Goal: Task Accomplishment & Management: Use online tool/utility

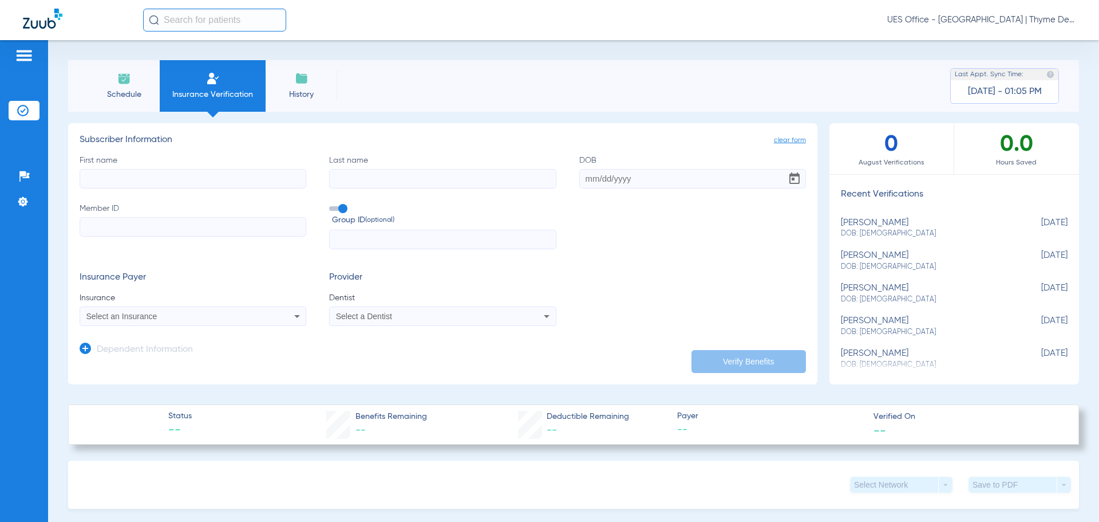
click at [129, 85] on li "Schedule" at bounding box center [124, 86] width 72 height 52
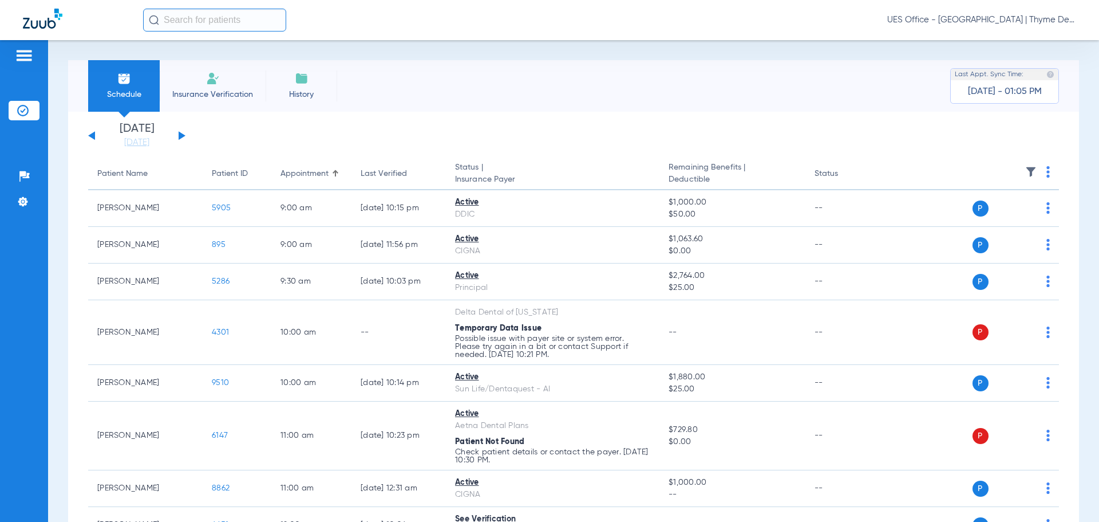
click at [181, 136] on button at bounding box center [182, 135] width 7 height 9
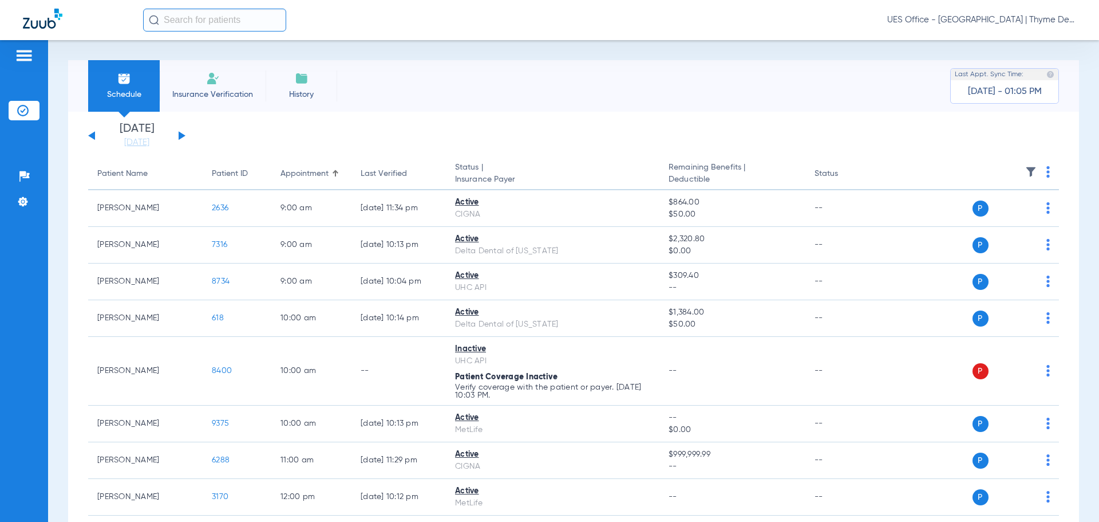
click at [950, 15] on span "UES Office - [GEOGRAPHIC_DATA] | Thyme Dental Care" at bounding box center [981, 19] width 189 height 11
click at [1034, 42] on span "Log out" at bounding box center [1043, 41] width 45 height 8
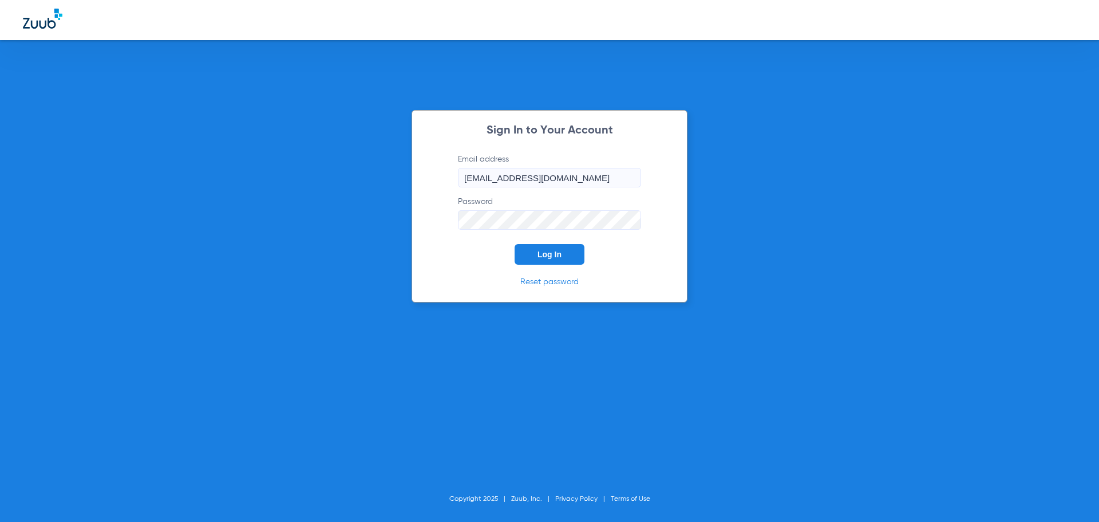
click at [595, 176] on input "[EMAIL_ADDRESS][DOMAIN_NAME]" at bounding box center [549, 177] width 183 height 19
type input "[EMAIL_ADDRESS][DOMAIN_NAME]"
click at [556, 253] on span "Log In" at bounding box center [550, 254] width 24 height 9
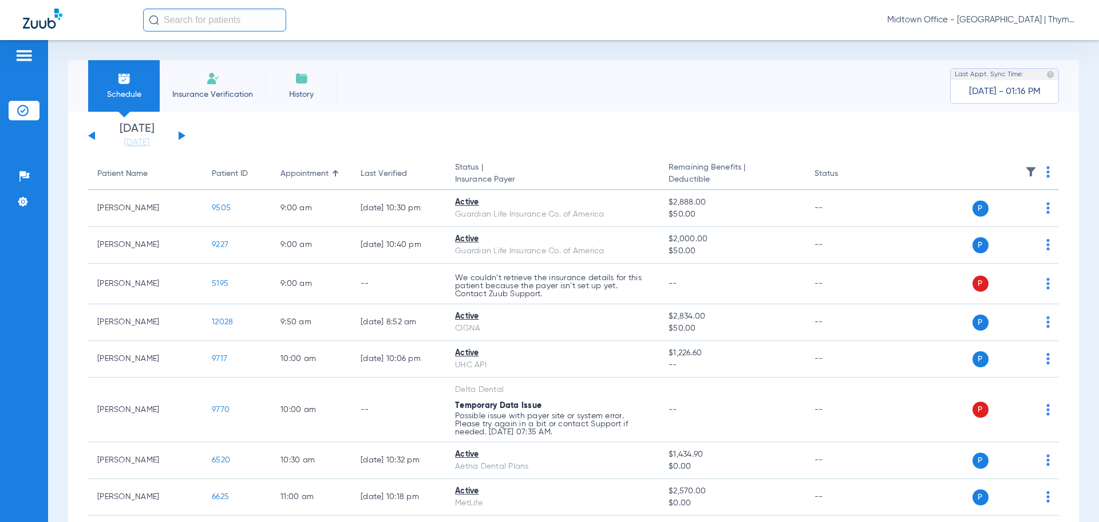
click at [181, 137] on button at bounding box center [182, 135] width 7 height 9
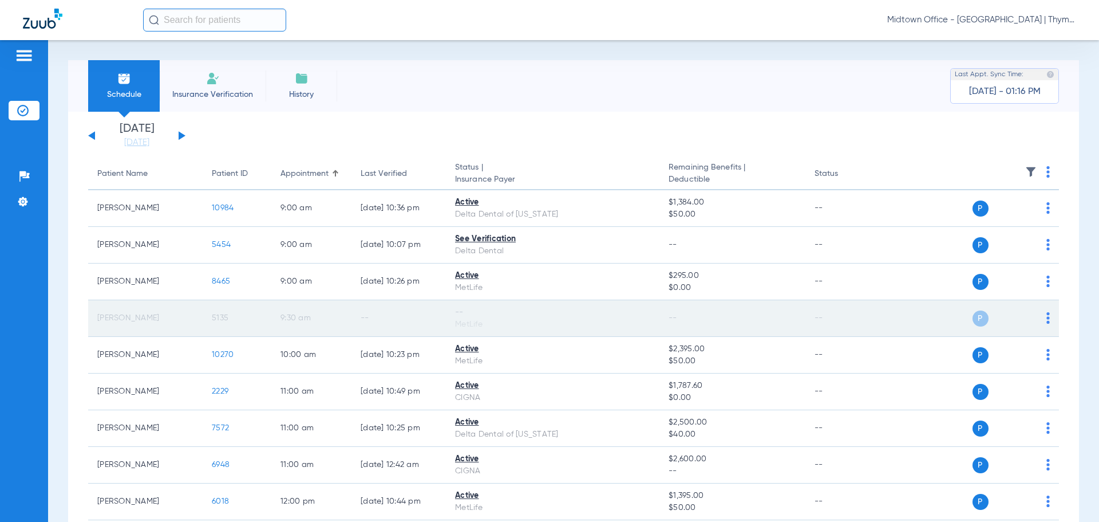
click at [1043, 319] on td "P S" at bounding box center [971, 318] width 177 height 37
click at [1047, 319] on img at bounding box center [1048, 317] width 3 height 11
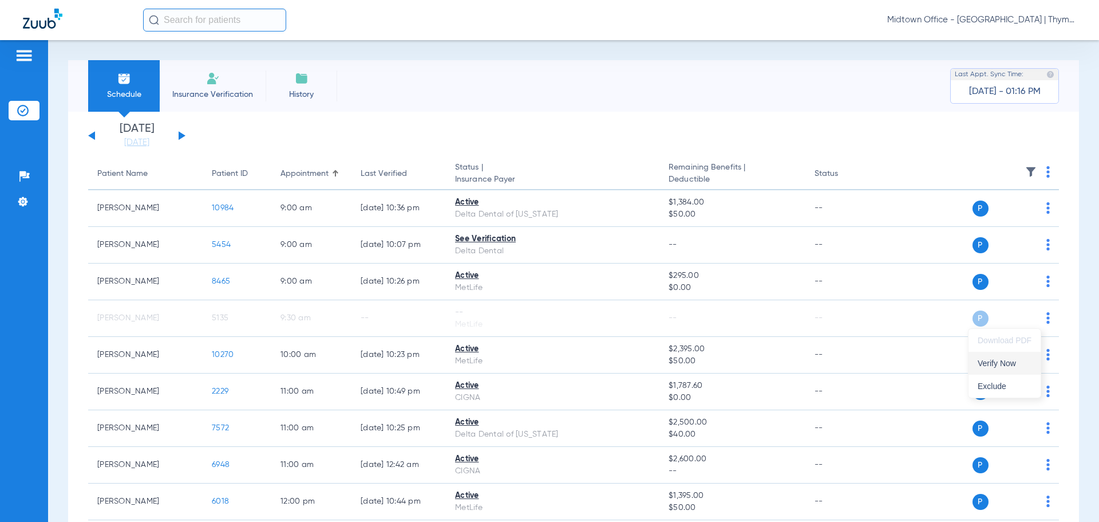
click at [988, 362] on span "Verify Now" at bounding box center [1005, 363] width 54 height 8
